Goal: Check status

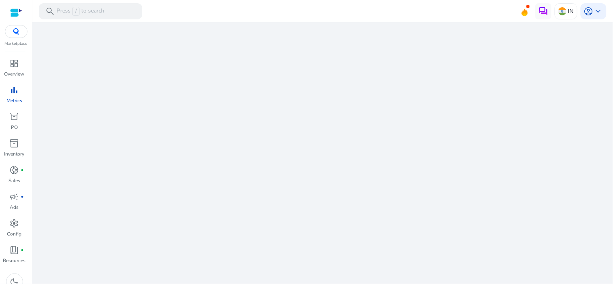
select select "*"
select select "**"
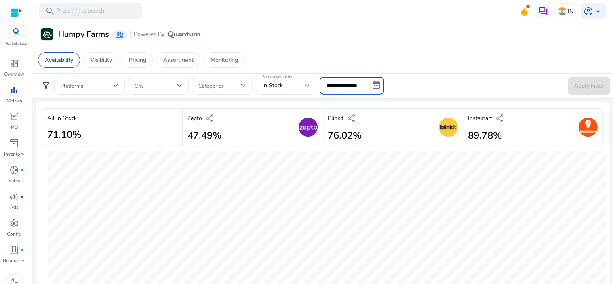
click at [378, 86] on input "**********" at bounding box center [351, 86] width 65 height 18
select select "*"
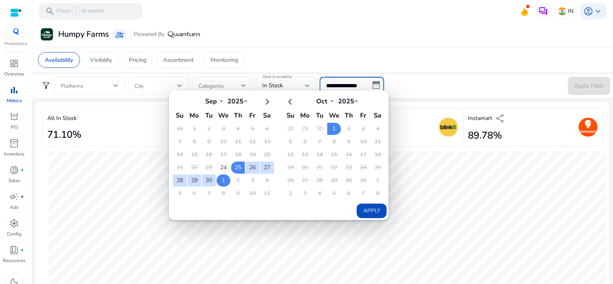
click at [222, 176] on td "1" at bounding box center [223, 180] width 14 height 12
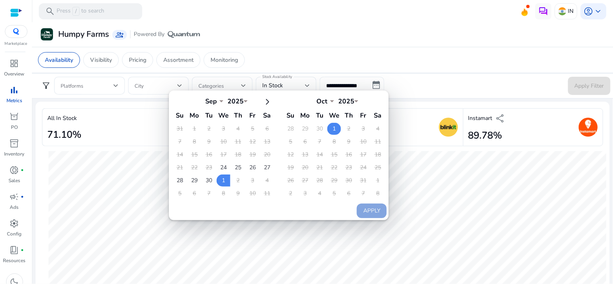
click at [328, 128] on td "1" at bounding box center [334, 129] width 14 height 12
click at [368, 207] on button "Apply" at bounding box center [372, 211] width 30 height 15
type input "**********"
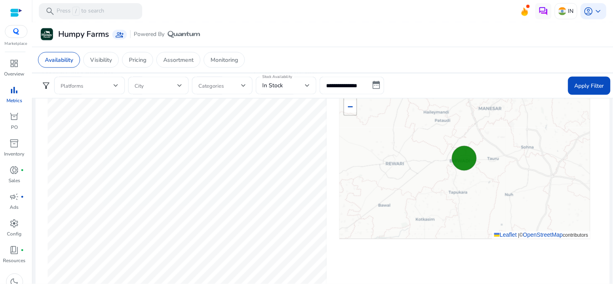
scroll to position [449, 0]
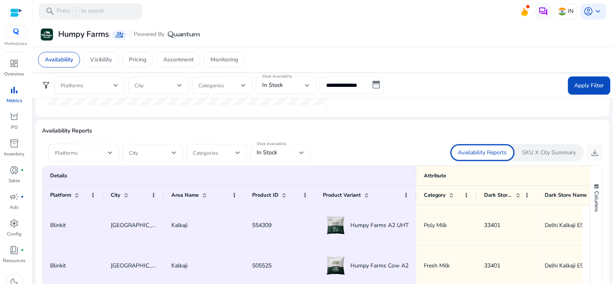
click at [292, 156] on div "In Stock" at bounding box center [277, 152] width 43 height 9
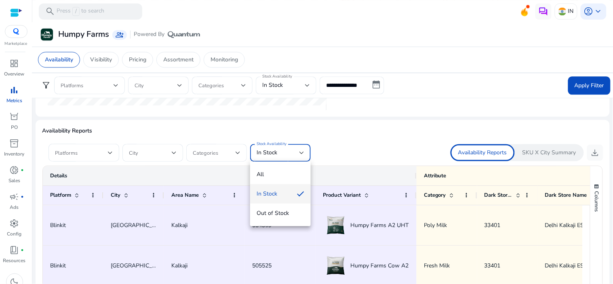
click at [284, 176] on span "All" at bounding box center [280, 174] width 48 height 9
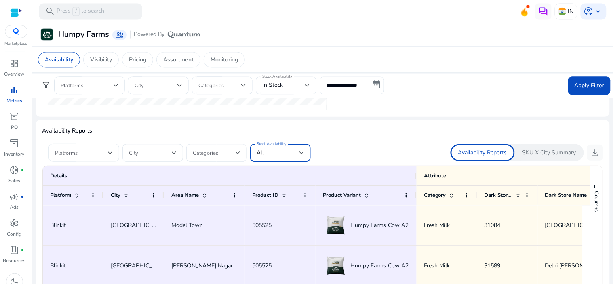
click at [108, 154] on div at bounding box center [110, 153] width 5 height 10
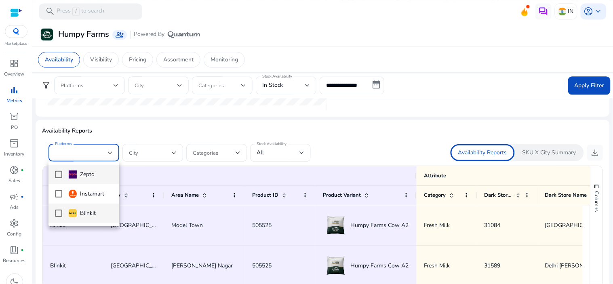
click at [55, 213] on mat-pseudo-checkbox at bounding box center [58, 213] width 7 height 7
click at [172, 151] on div at bounding box center [306, 142] width 613 height 284
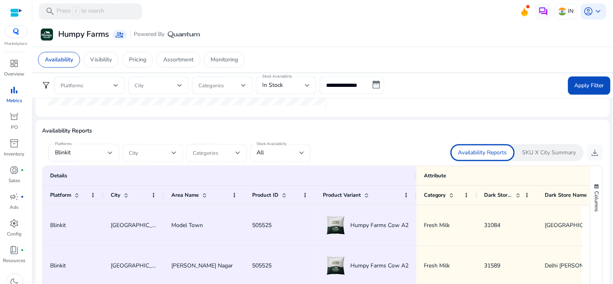
click at [172, 153] on div at bounding box center [174, 152] width 5 height 3
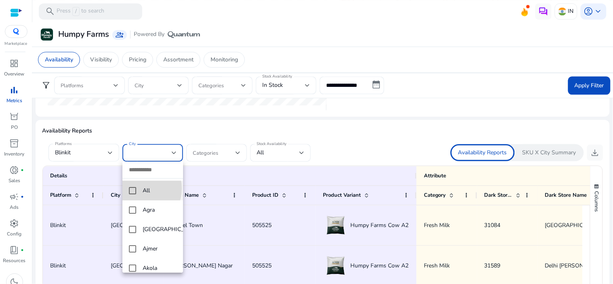
click at [136, 188] on mat-pseudo-checkbox at bounding box center [132, 190] width 7 height 7
click at [412, 138] on div at bounding box center [306, 142] width 613 height 284
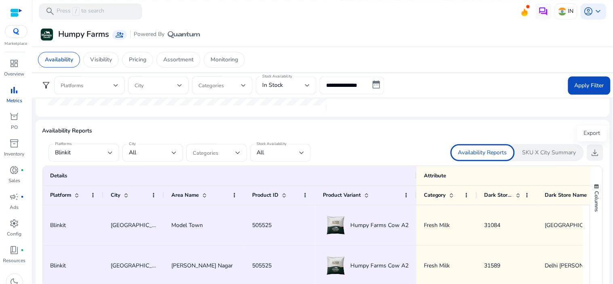
click at [590, 152] on span "download" at bounding box center [595, 153] width 10 height 10
